Goal: Transaction & Acquisition: Purchase product/service

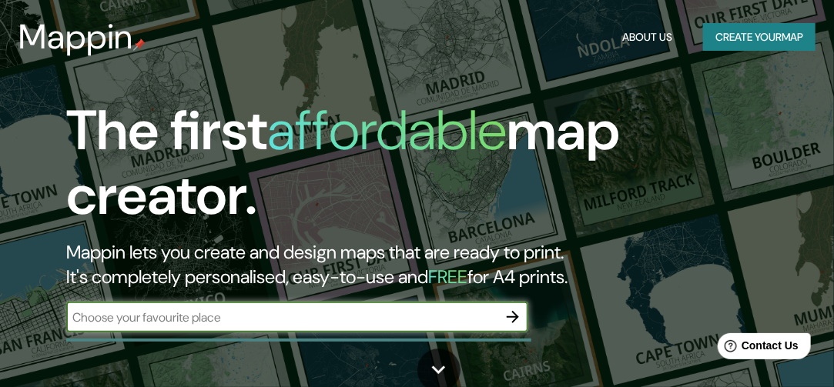
scroll to position [77, 0]
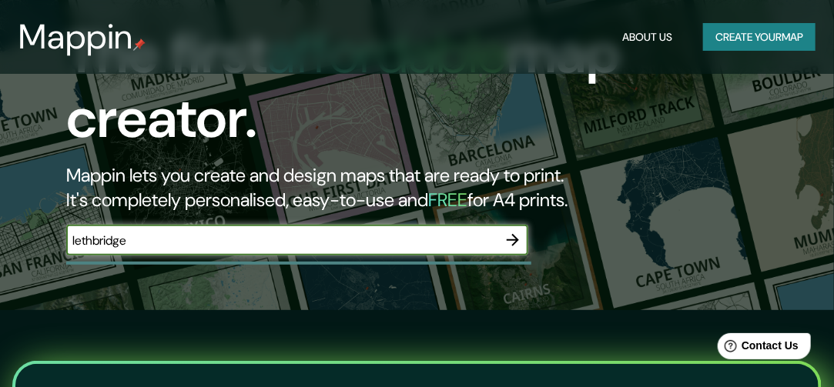
type input "lethbridge"
click at [515, 241] on icon "button" at bounding box center [513, 240] width 18 height 18
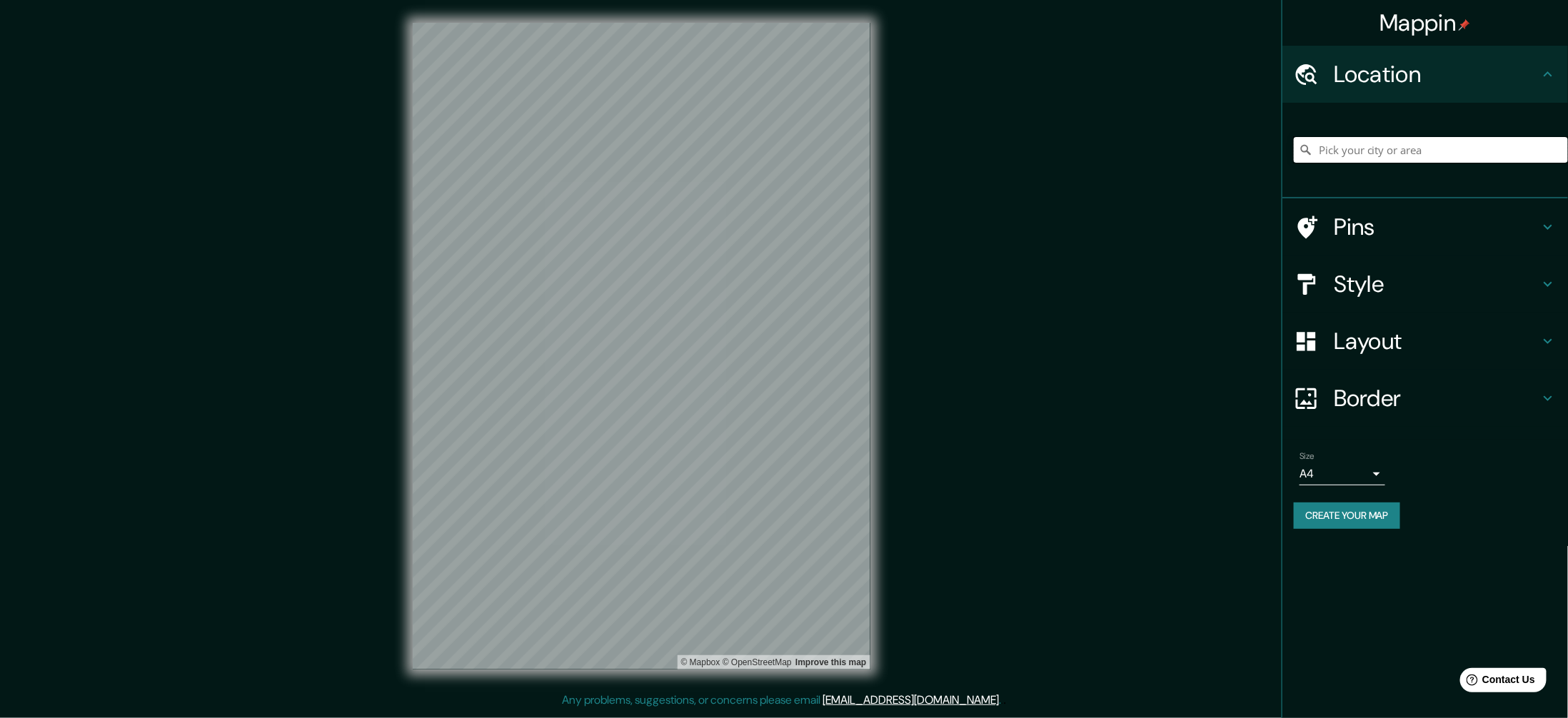
click at [772, 146] on input "Pick your city or area" at bounding box center [1431, 150] width 274 height 26
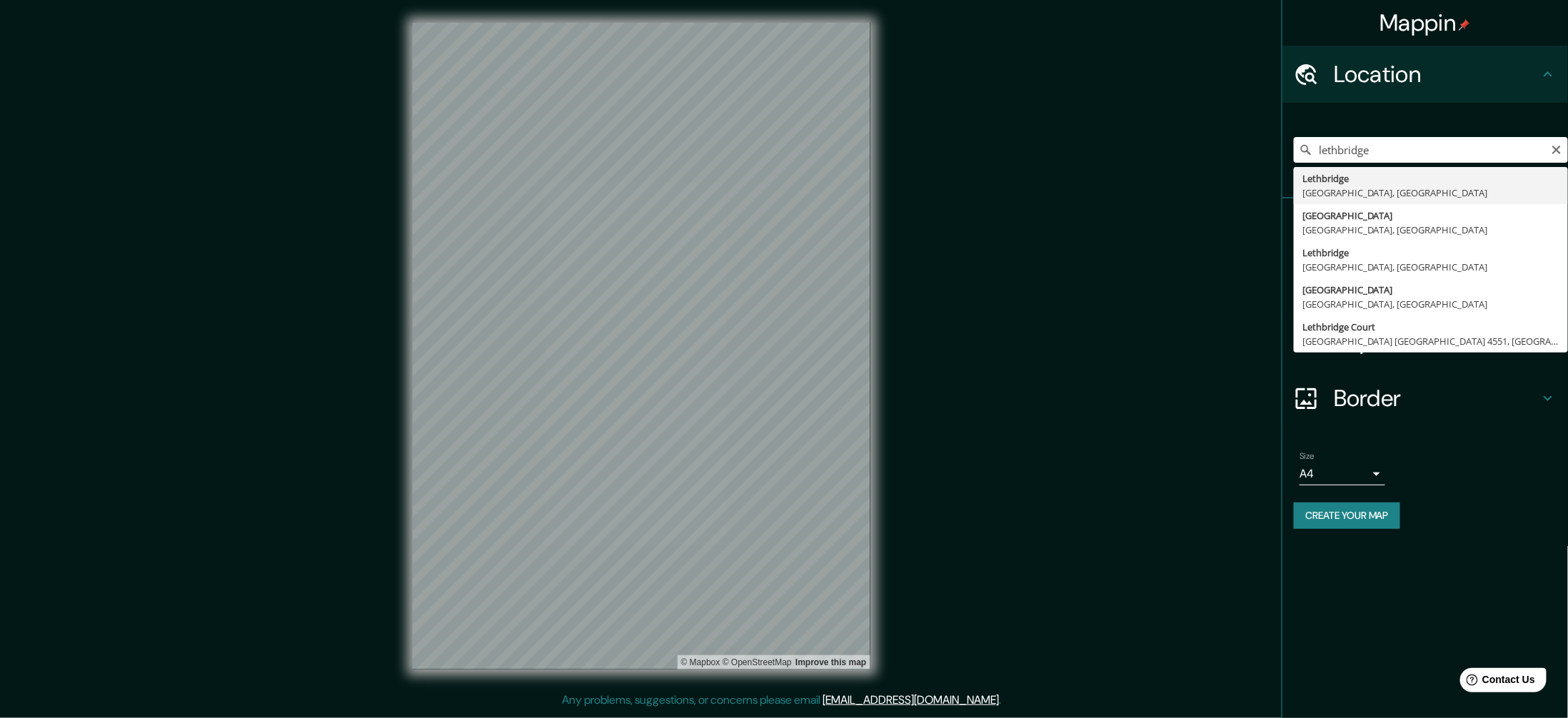
type input "[GEOGRAPHIC_DATA], [GEOGRAPHIC_DATA], [GEOGRAPHIC_DATA]"
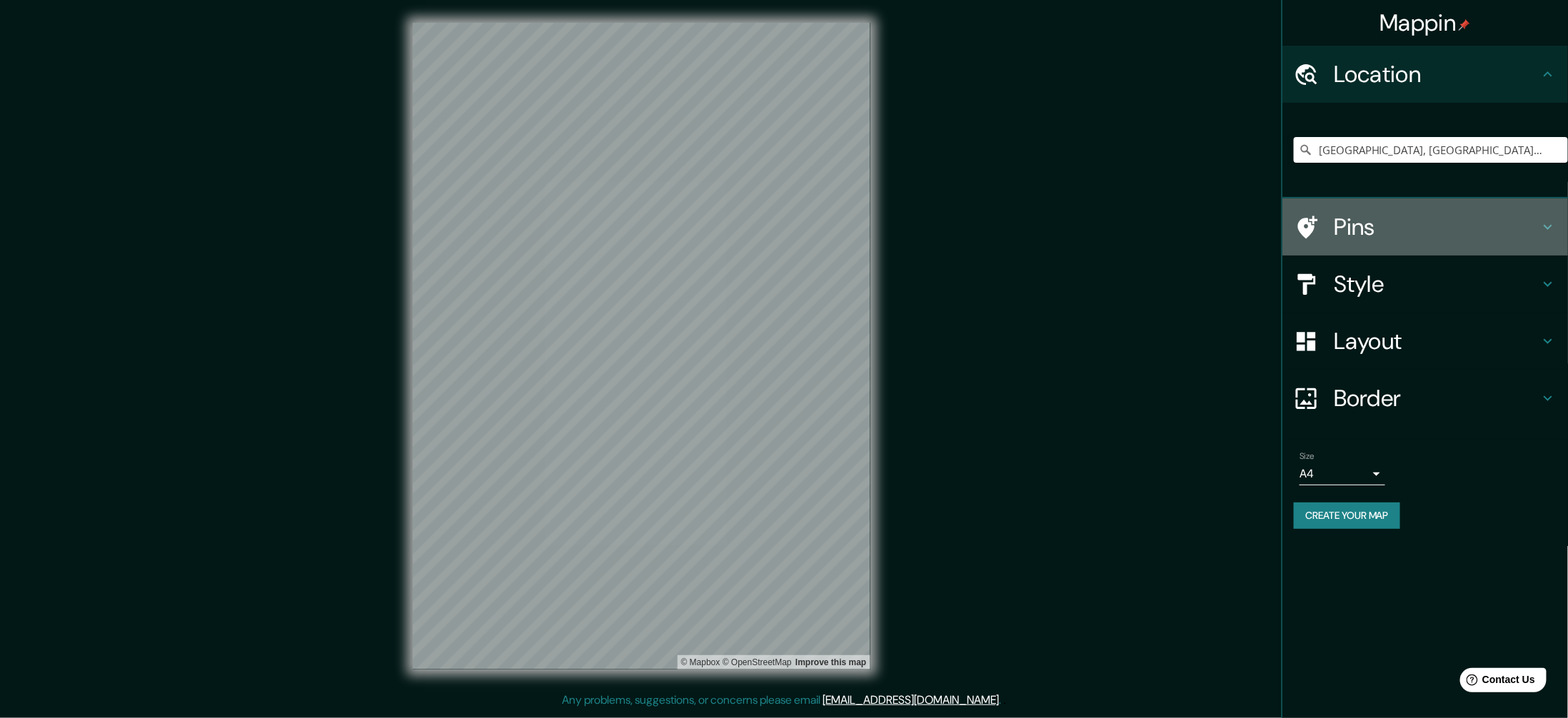
click at [772, 233] on h4 "Pins" at bounding box center [1436, 227] width 206 height 29
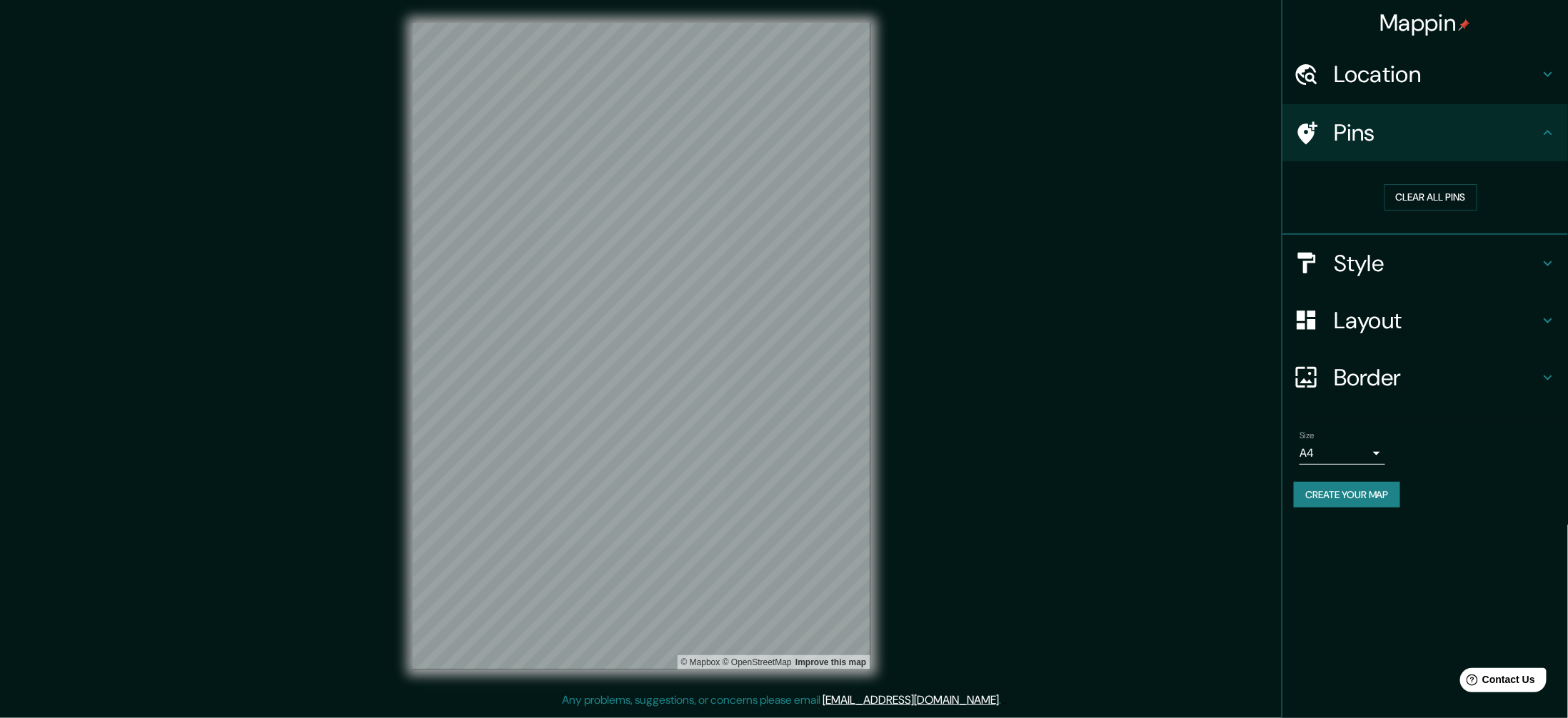
click at [772, 277] on div "Style" at bounding box center [1425, 263] width 285 height 57
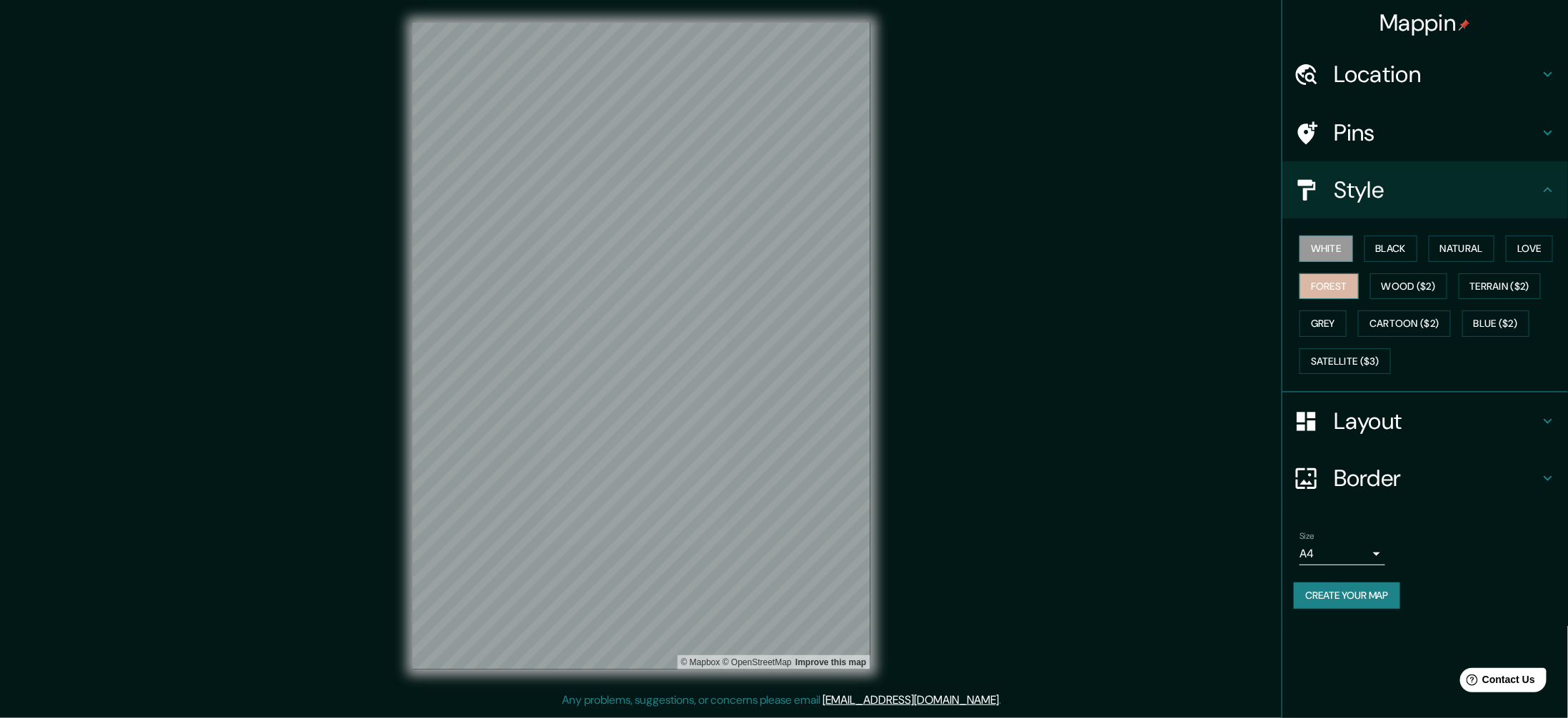
click at [772, 296] on button "Forest" at bounding box center [1329, 286] width 59 height 27
click at [772, 247] on button "Natural" at bounding box center [1461, 248] width 66 height 27
click at [772, 251] on button "Black" at bounding box center [1391, 248] width 54 height 27
click at [772, 257] on button "White" at bounding box center [1326, 248] width 54 height 27
click at [772, 244] on button "Love" at bounding box center [1529, 248] width 47 height 27
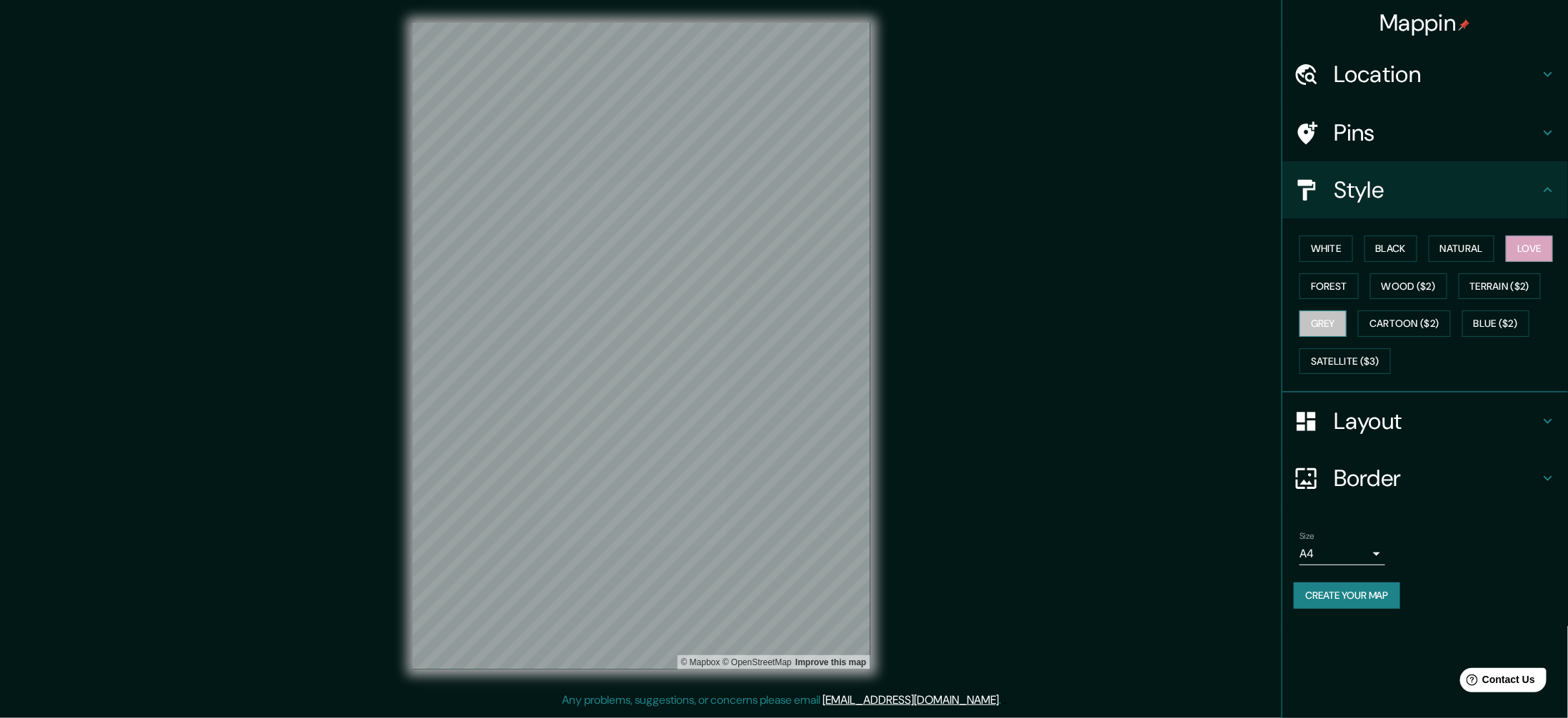
click at [772, 321] on button "Grey" at bounding box center [1322, 323] width 47 height 27
click at [772, 276] on button "Wood ($2)" at bounding box center [1408, 286] width 77 height 27
click at [772, 287] on button "Forest" at bounding box center [1329, 286] width 59 height 27
click at [772, 284] on button "Wood ($2)" at bounding box center [1408, 286] width 77 height 27
click at [772, 283] on button "Terrain ($2)" at bounding box center [1499, 286] width 82 height 27
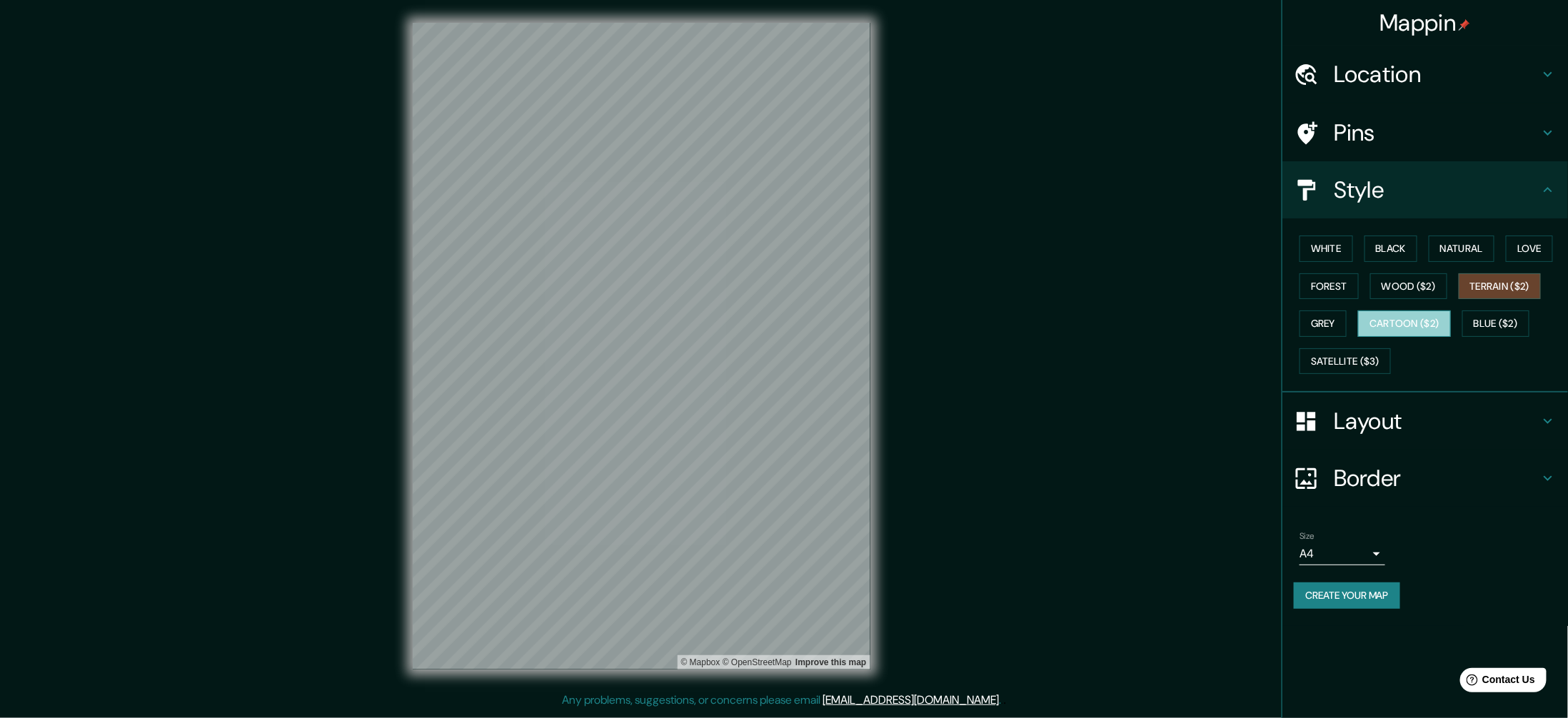
click at [772, 323] on button "Cartoon ($2)" at bounding box center [1404, 323] width 93 height 27
click at [772, 325] on button "Grey" at bounding box center [1322, 323] width 47 height 27
click at [772, 247] on button "White" at bounding box center [1326, 248] width 54 height 27
click at [772, 359] on h4 "Layout" at bounding box center [1436, 421] width 206 height 29
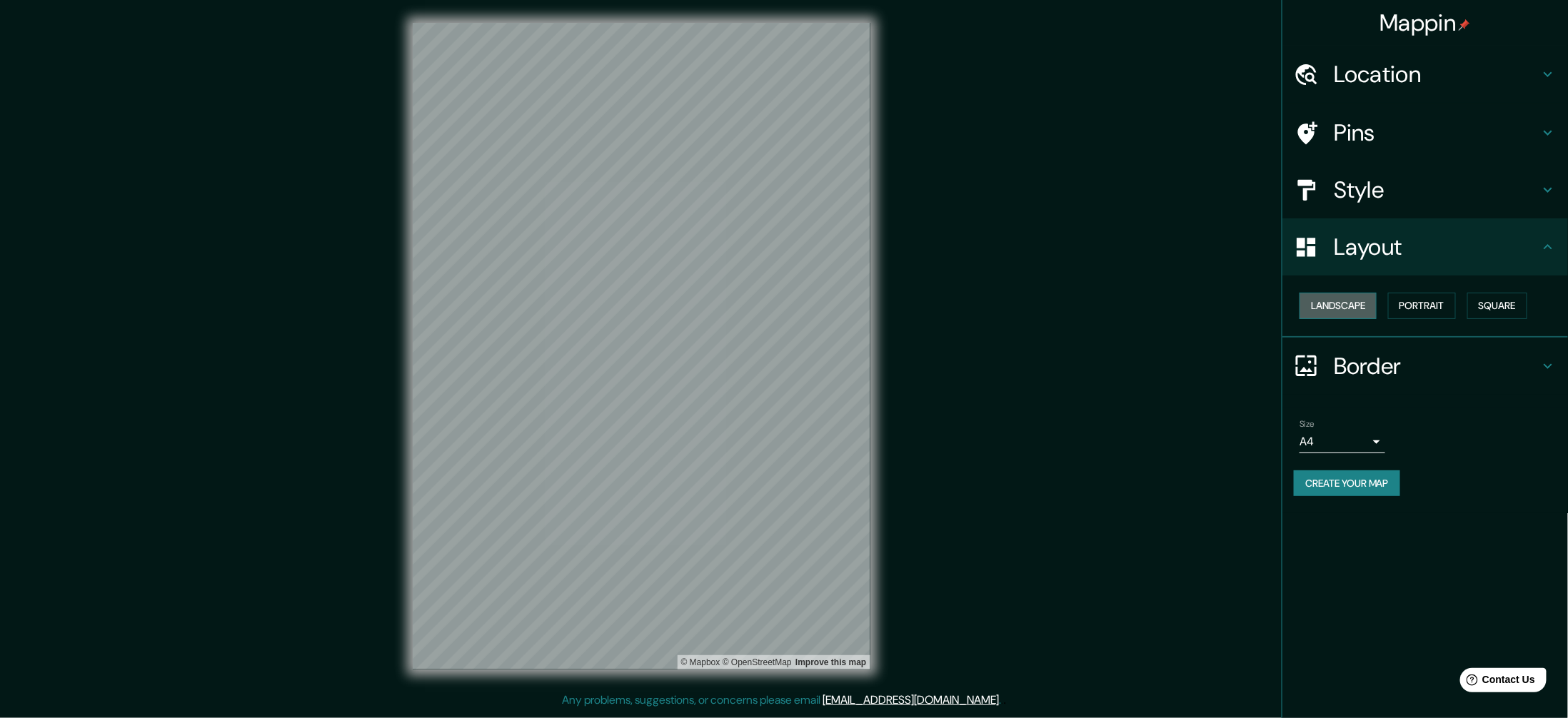
click at [772, 309] on button "Landscape" at bounding box center [1337, 306] width 77 height 27
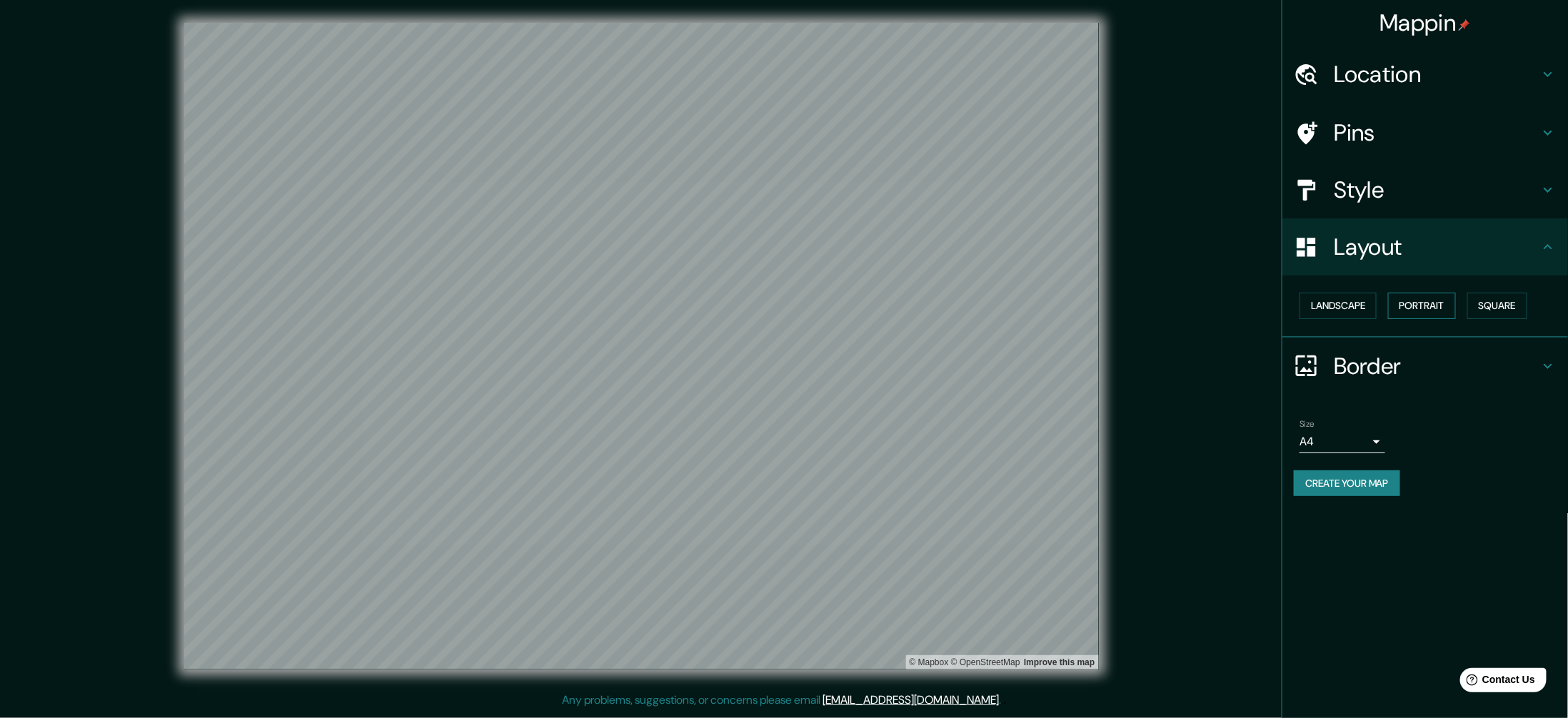
click at [772, 311] on button "Portrait" at bounding box center [1422, 306] width 68 height 27
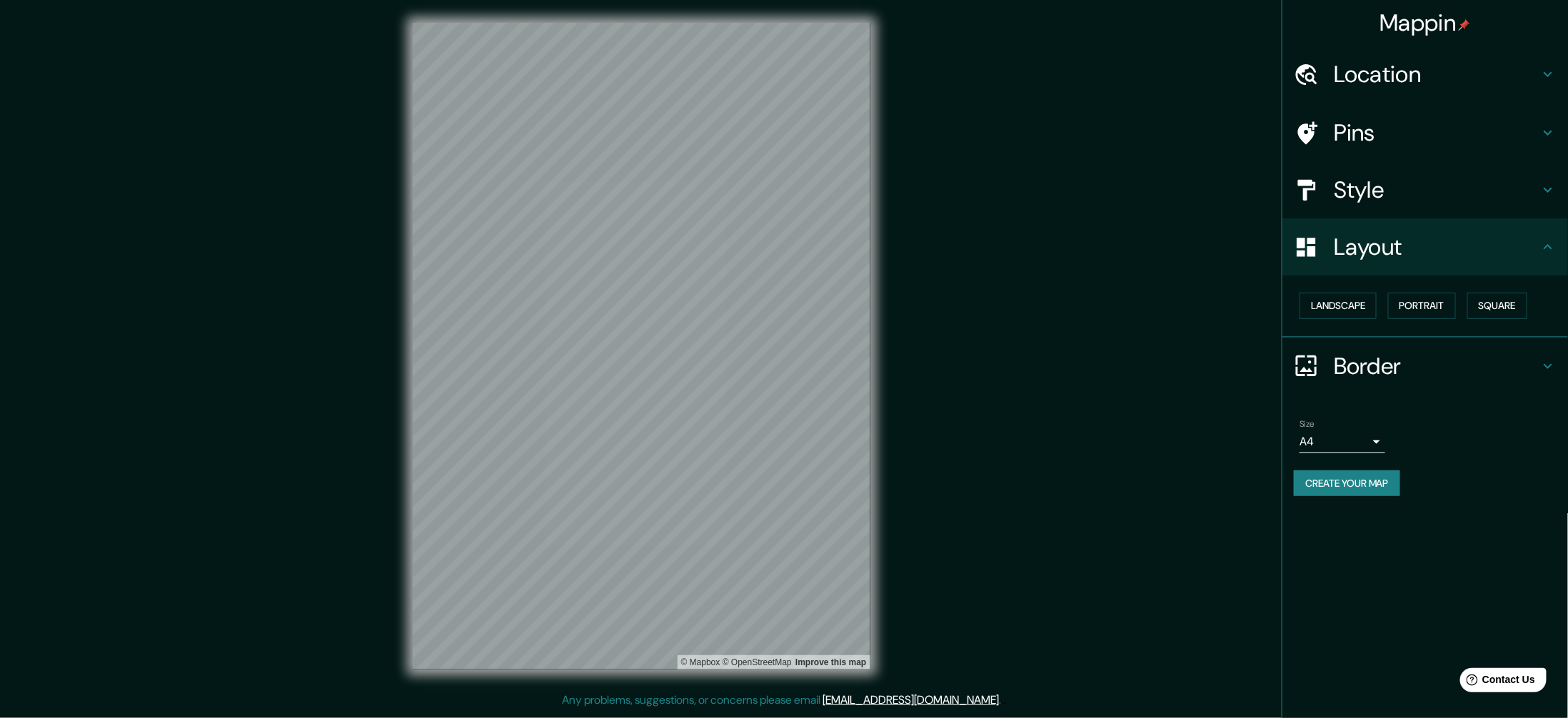
click at [772, 359] on body "Mappin Location [GEOGRAPHIC_DATA], [GEOGRAPHIC_DATA], [GEOGRAPHIC_DATA] Pins St…" at bounding box center [784, 359] width 1568 height 718
click at [772, 359] on li "A3" at bounding box center [1343, 496] width 85 height 26
click at [772, 359] on body "Mappin Location [GEOGRAPHIC_DATA], [GEOGRAPHIC_DATA], [GEOGRAPHIC_DATA] Pins St…" at bounding box center [784, 359] width 1568 height 718
click at [772, 359] on li "A4" at bounding box center [1343, 470] width 85 height 26
type input "single"
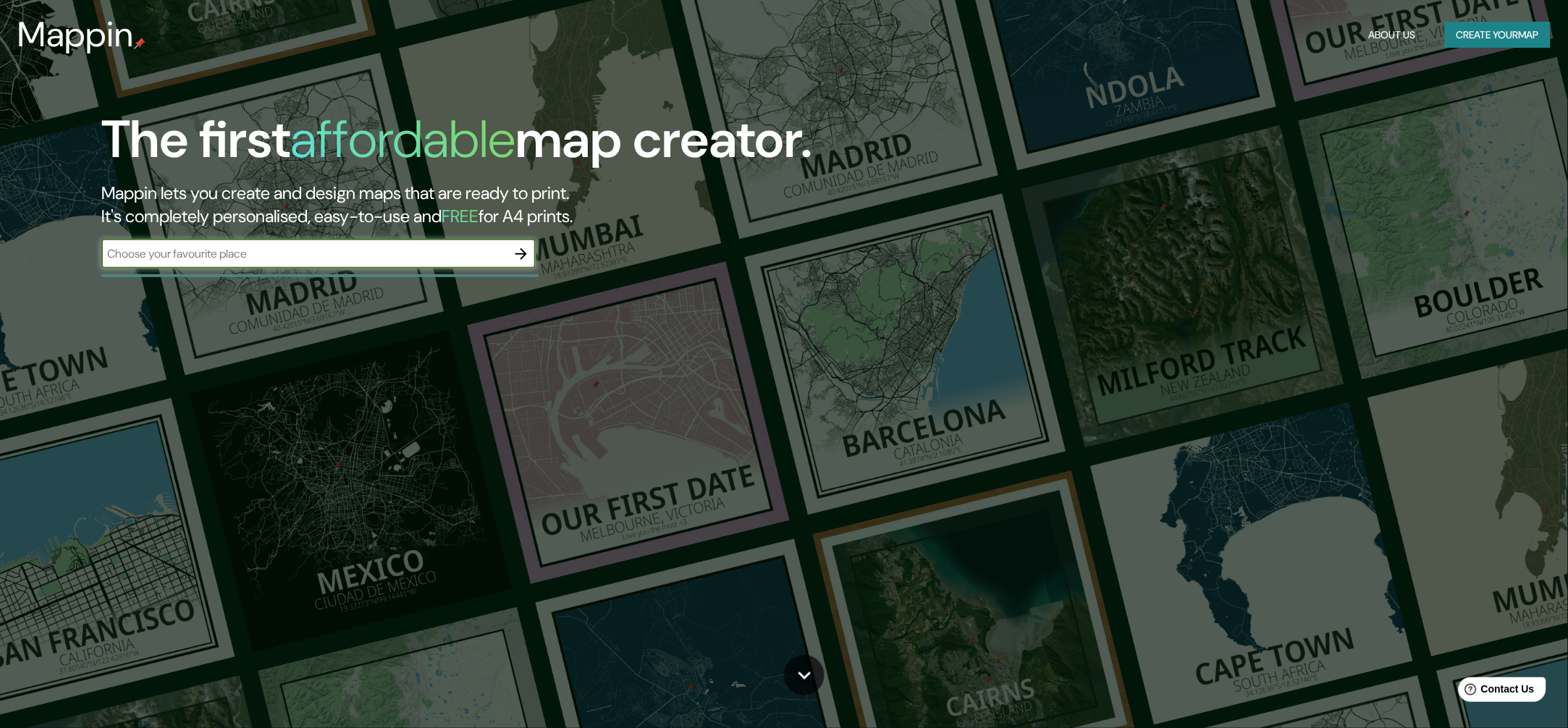
click at [367, 249] on input "text" at bounding box center [303, 254] width 405 height 17
type input "lethbridge"
click at [505, 256] on input "lethbridge" at bounding box center [303, 254] width 405 height 17
click at [520, 254] on icon "button" at bounding box center [520, 254] width 11 height 11
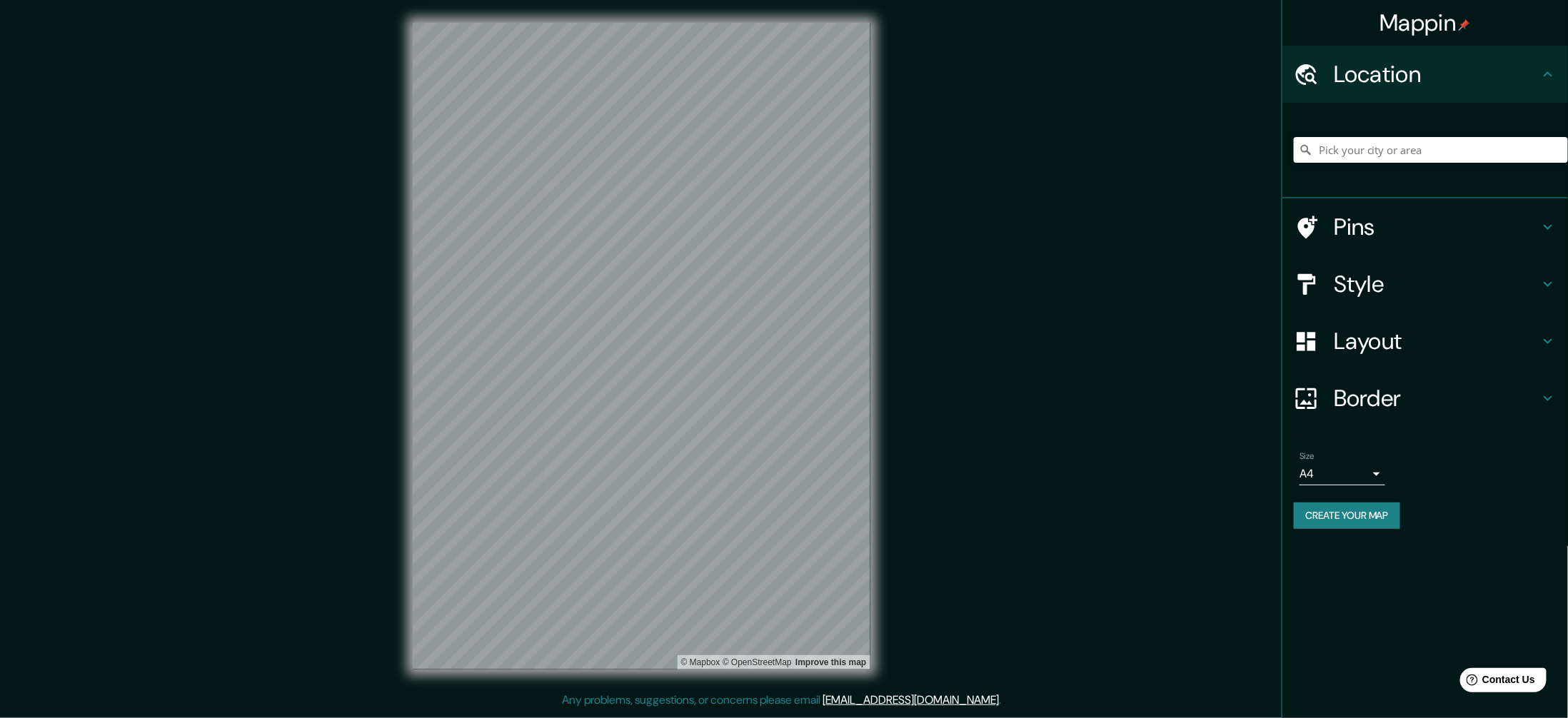
click at [1378, 470] on body "Mappin Location Pins Style Layout Border Choose a border. Hint : you can make l…" at bounding box center [784, 359] width 1568 height 718
